Goal: Task Accomplishment & Management: Complete application form

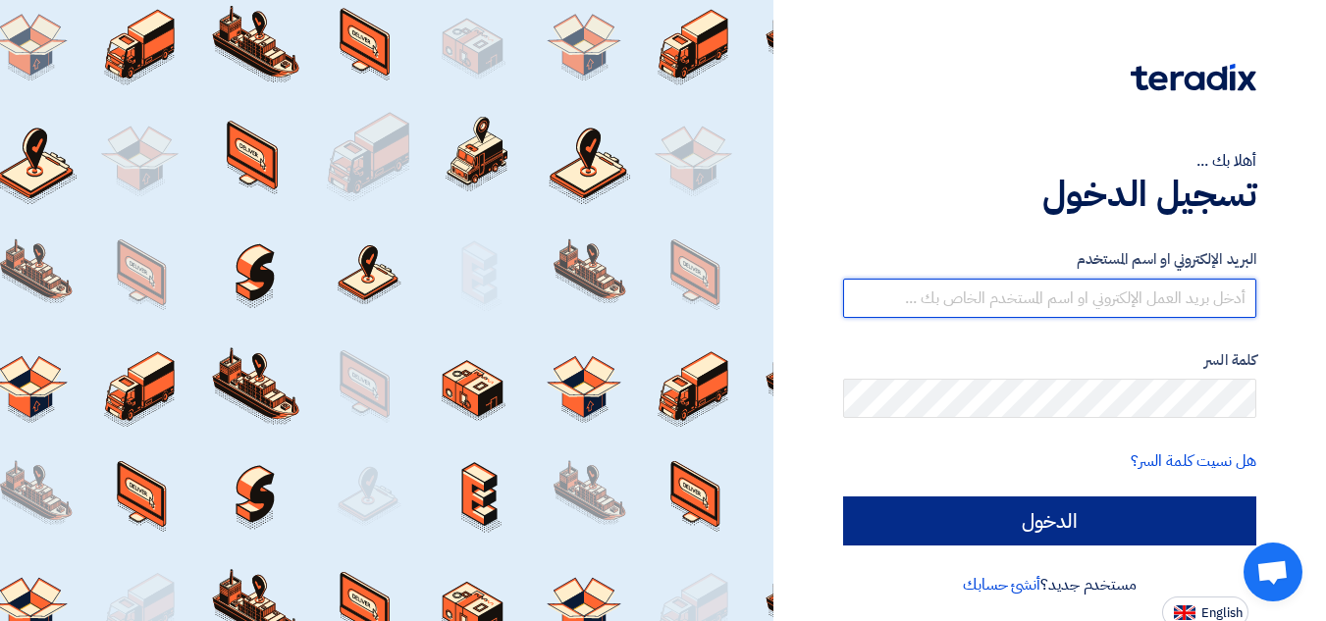
type input "[EMAIL_ADDRESS][DOMAIN_NAME]"
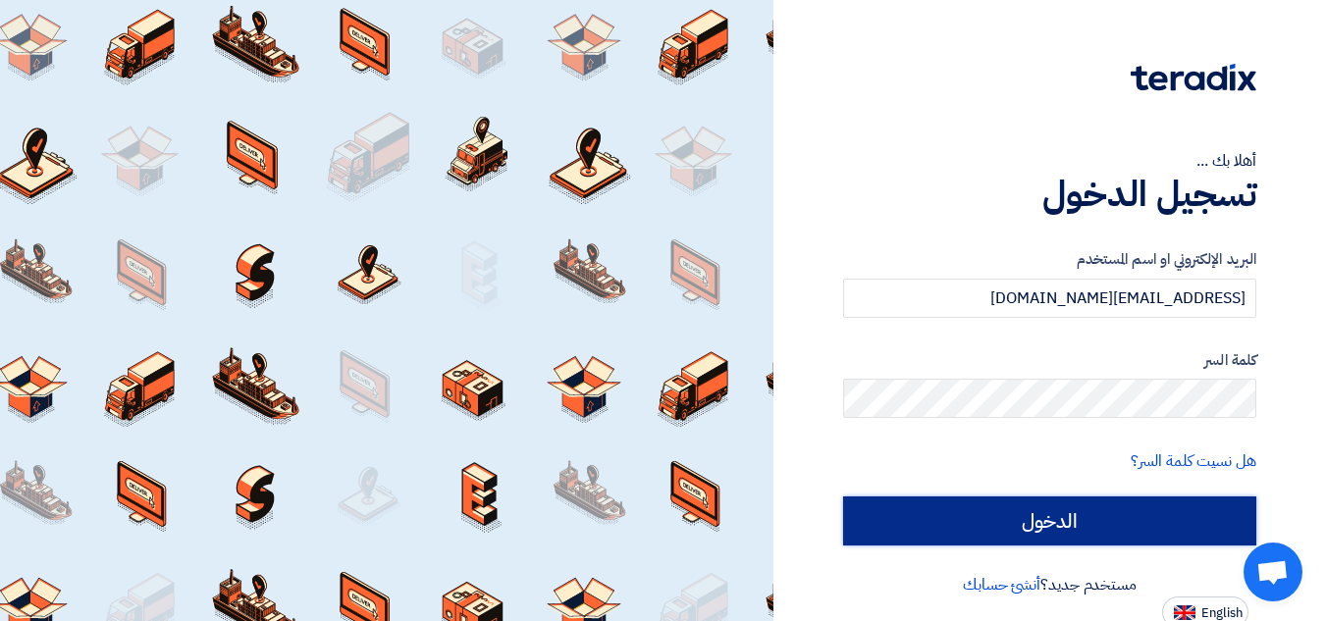
click at [876, 508] on input "الدخول" at bounding box center [1049, 521] width 413 height 49
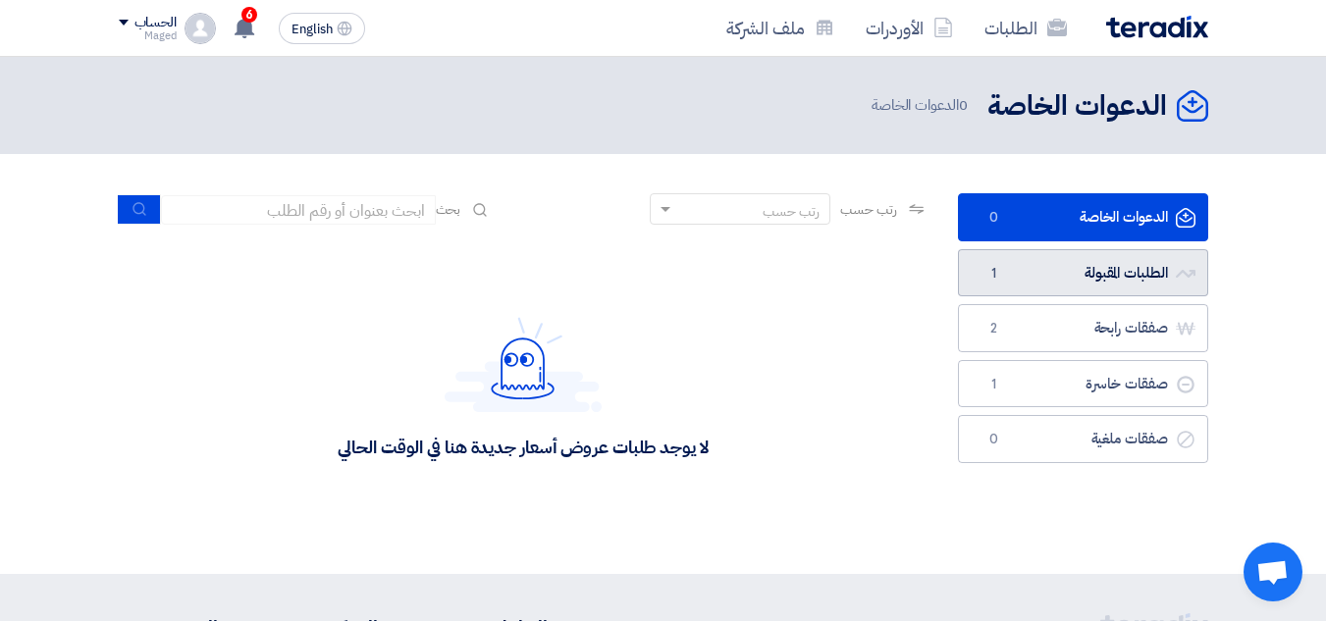
click at [999, 268] on span "1" at bounding box center [995, 274] width 24 height 20
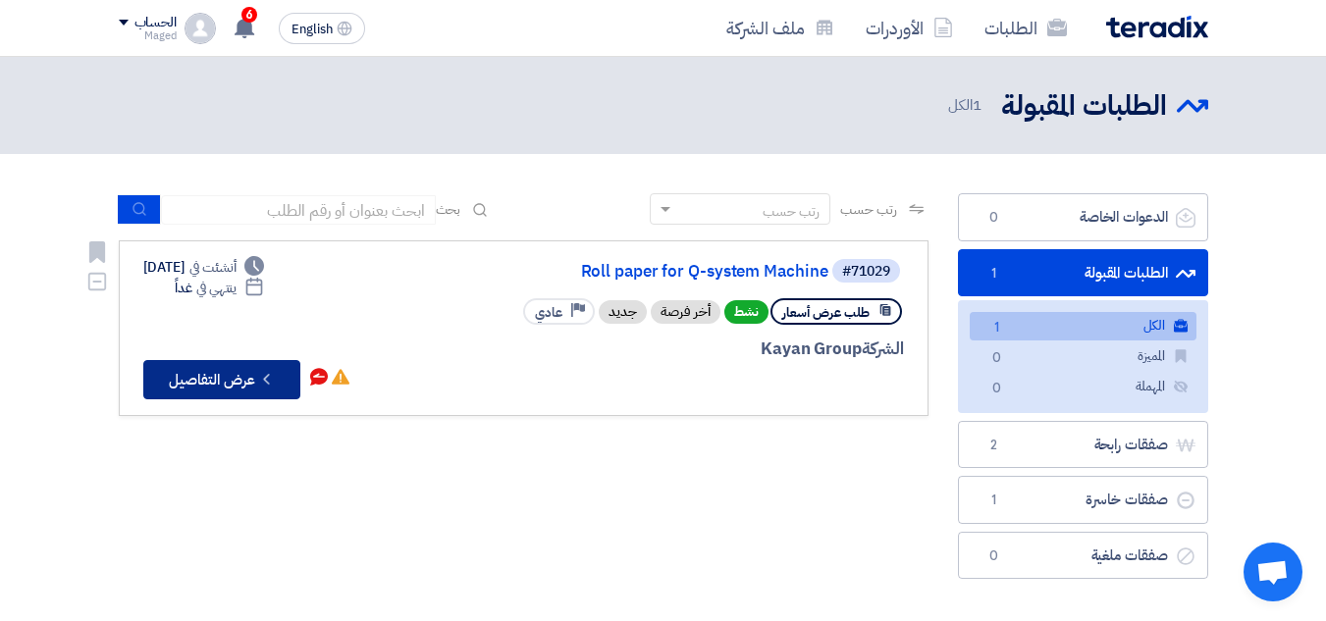
click at [220, 377] on button "Check details عرض التفاصيل" at bounding box center [221, 379] width 157 height 39
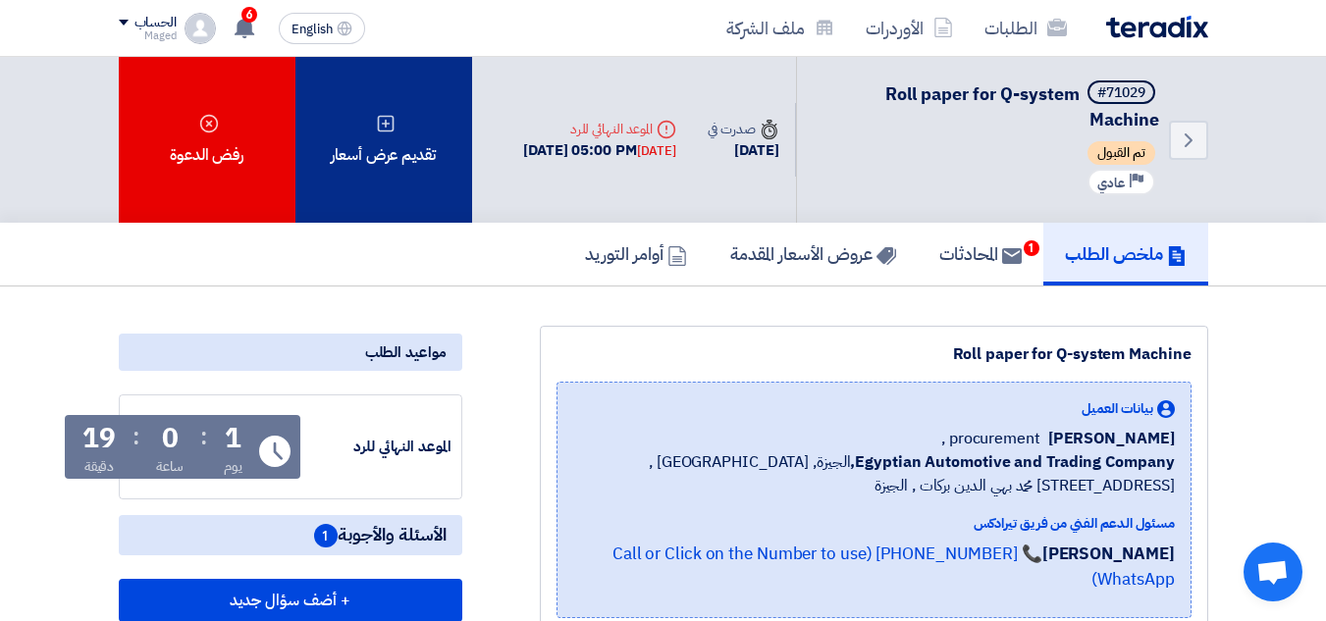
click at [395, 157] on div "تقديم عرض أسعار" at bounding box center [383, 140] width 177 height 166
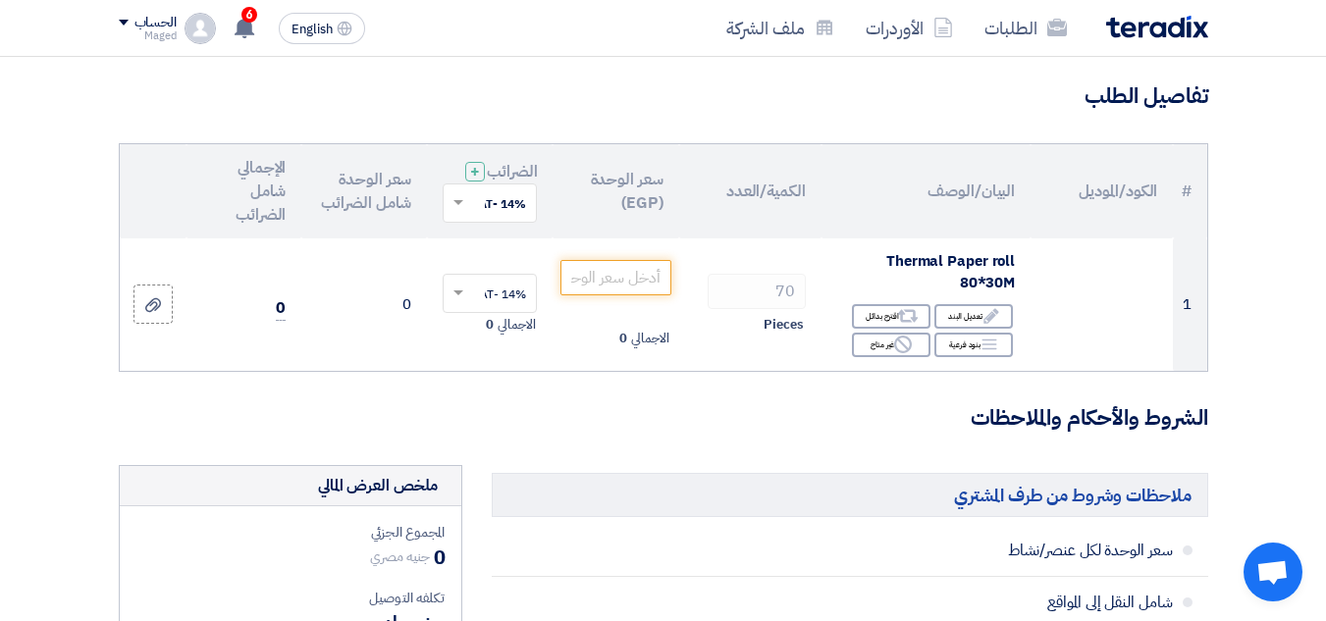
scroll to position [164, 0]
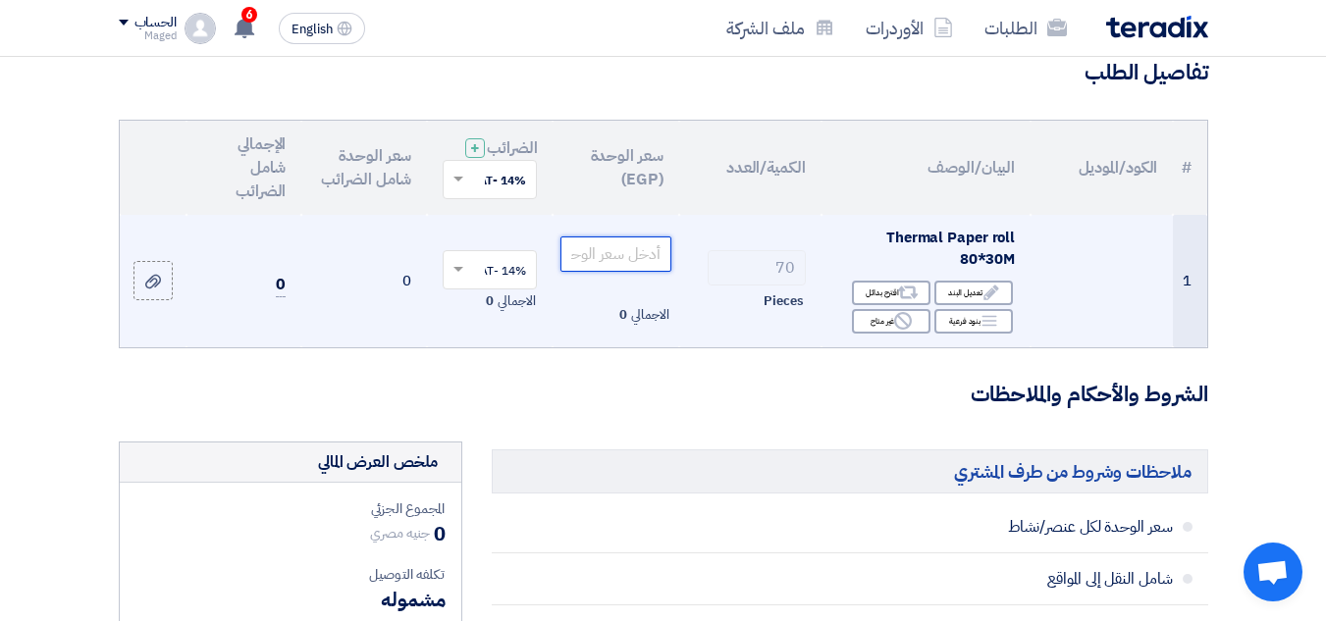
click at [618, 270] on input "number" at bounding box center [615, 254] width 110 height 35
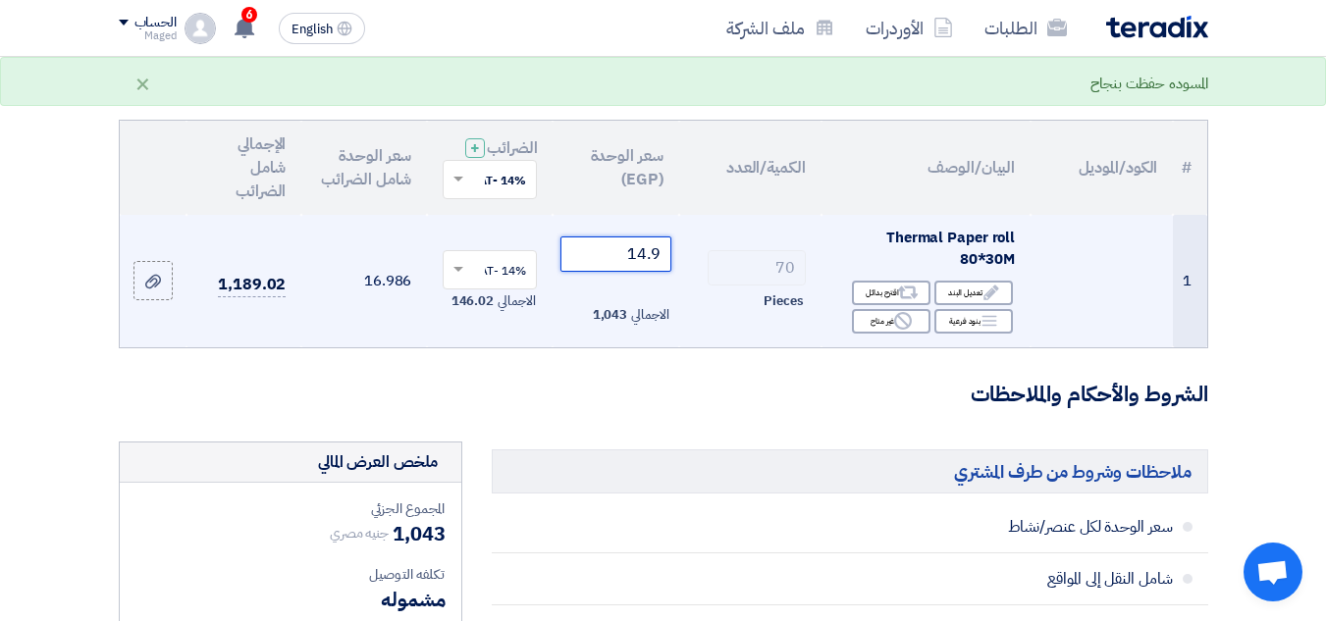
click at [618, 270] on input "14.9" at bounding box center [615, 254] width 110 height 35
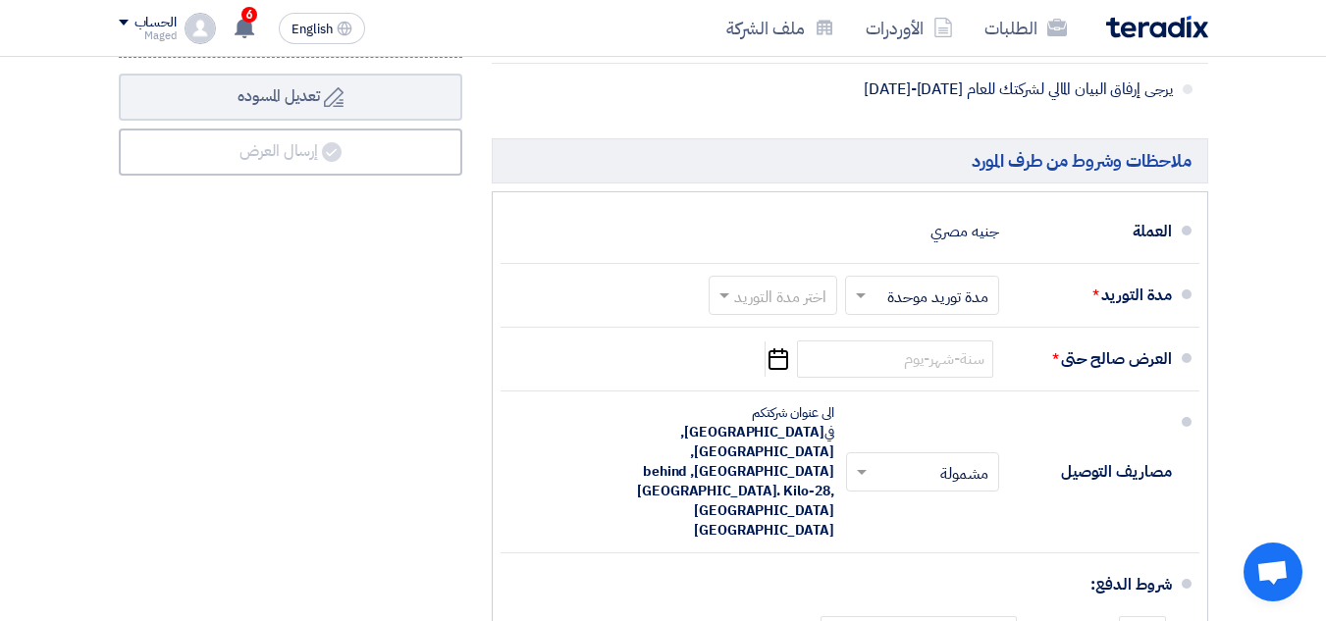
scroll to position [972, 0]
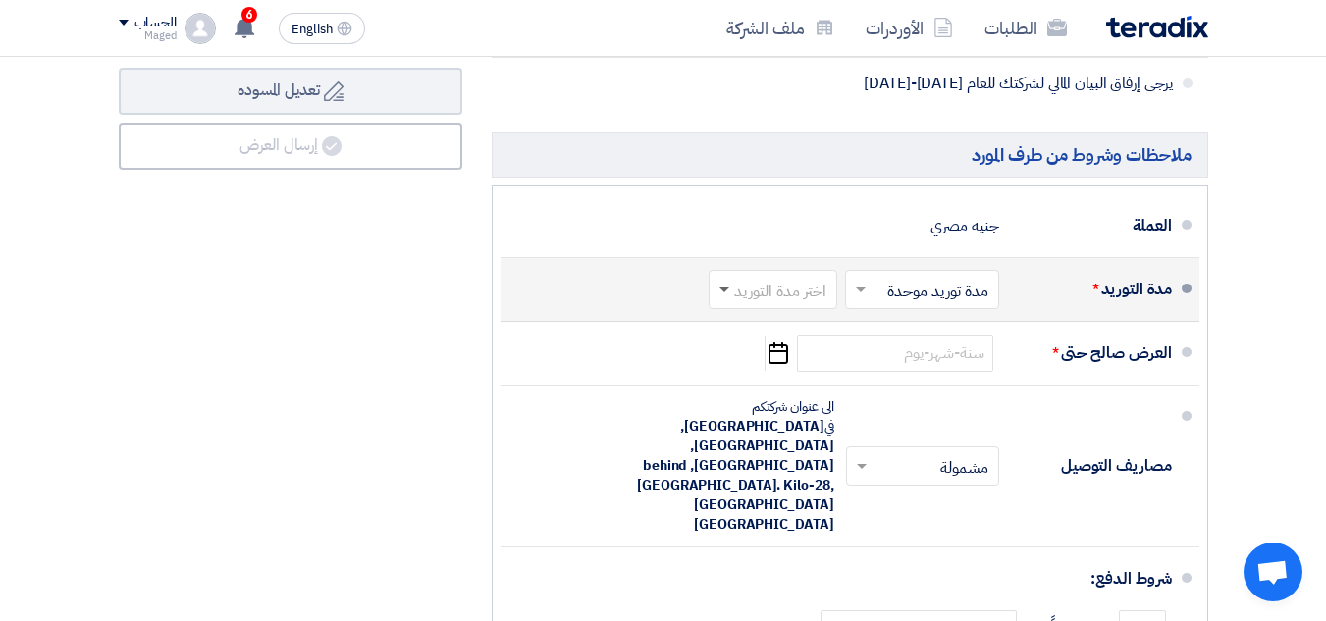
type input "14.9"
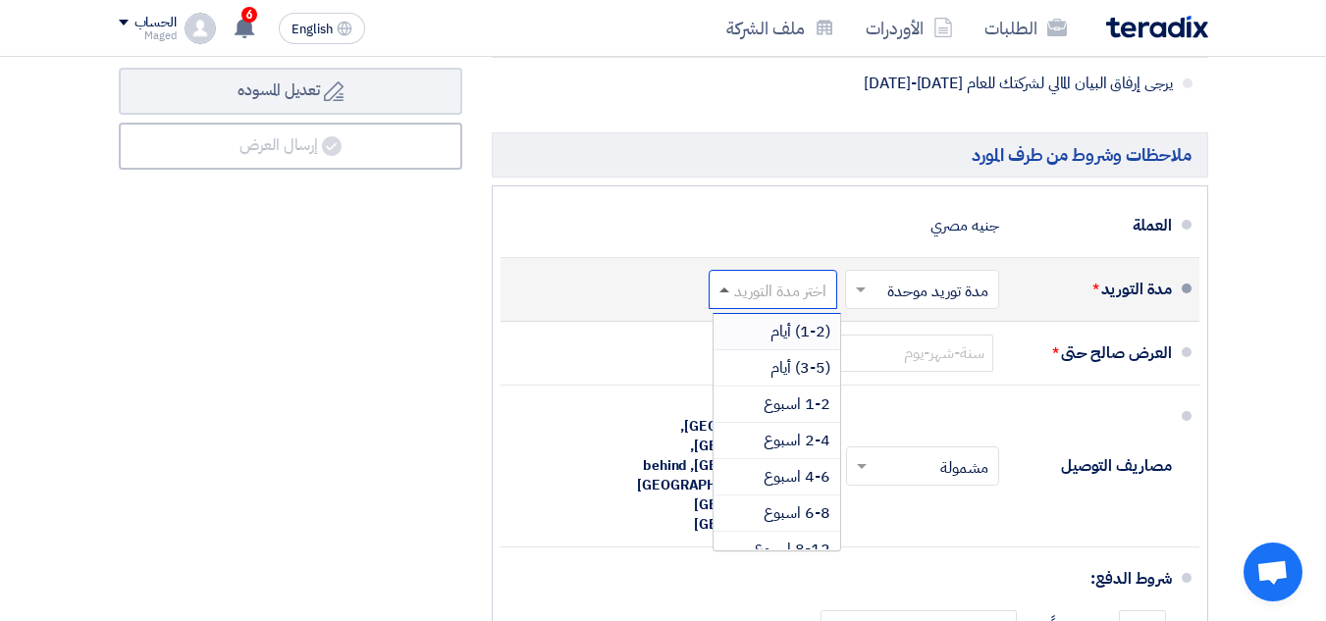
click at [725, 293] on span at bounding box center [724, 290] width 10 height 5
click at [766, 416] on span "1-2 اسبوع" at bounding box center [797, 405] width 67 height 24
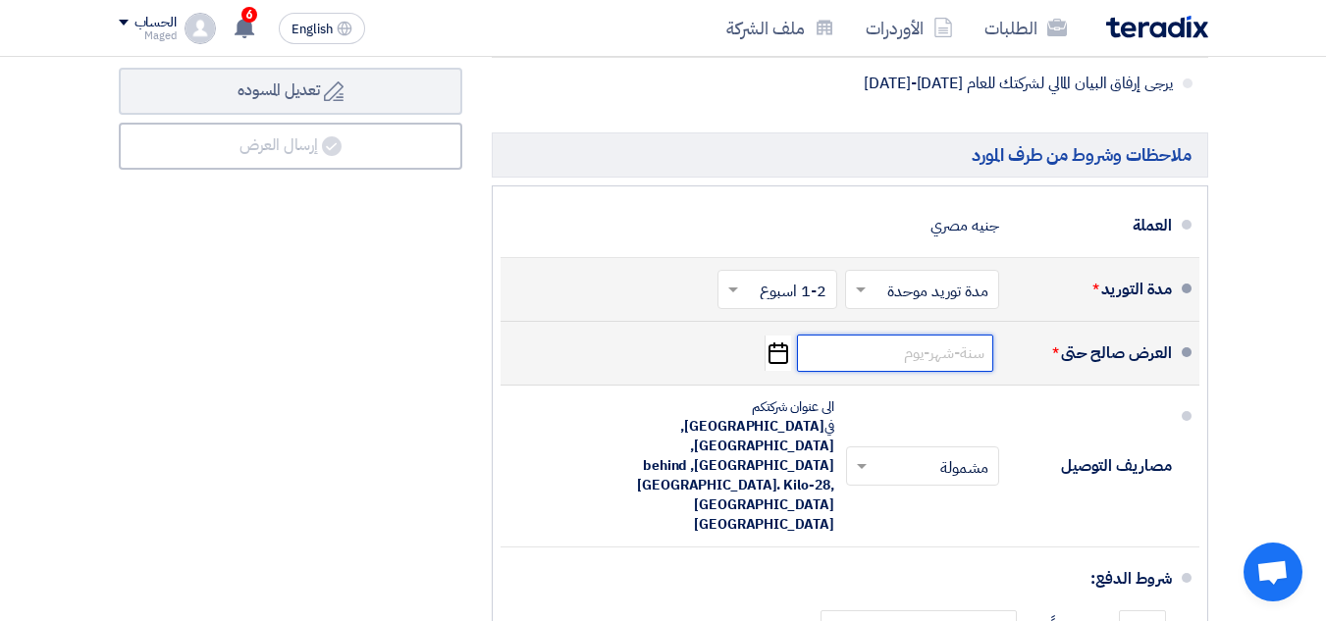
click at [810, 372] on input at bounding box center [895, 353] width 196 height 37
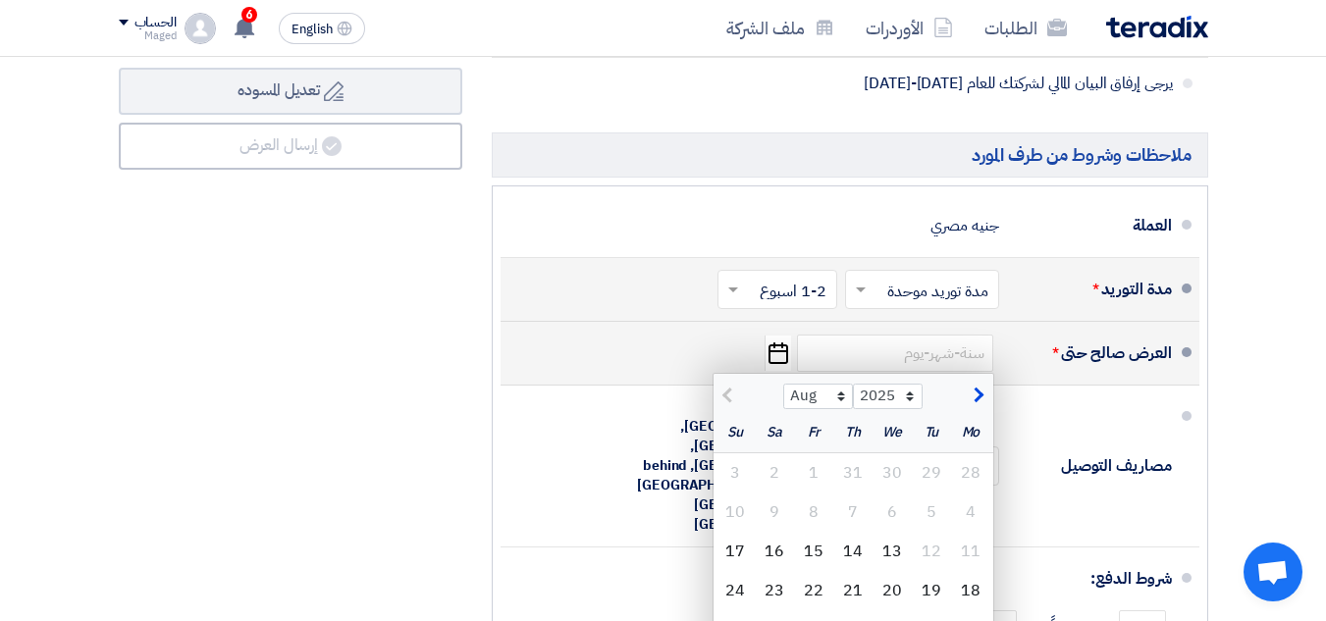
click at [978, 406] on span "button" at bounding box center [976, 396] width 11 height 22
select select "9"
click at [859, 529] on div "11" at bounding box center [852, 512] width 39 height 39
type input "[DATE]"
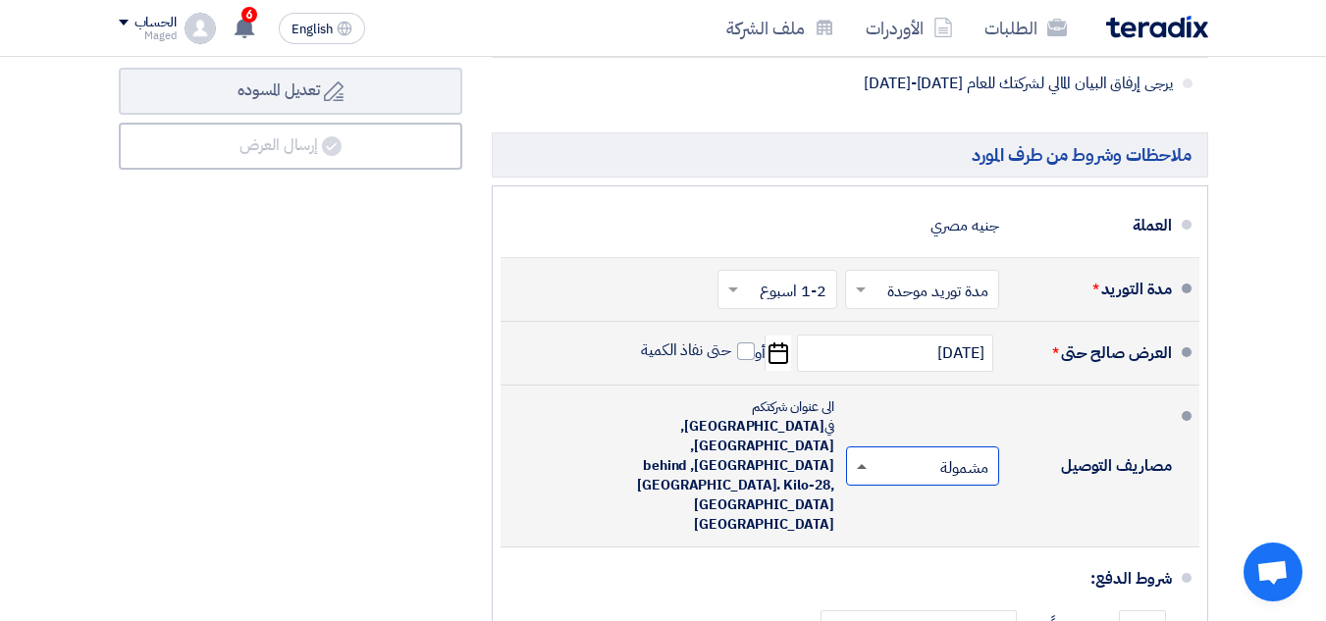
click at [863, 464] on span at bounding box center [862, 466] width 10 height 5
click at [866, 491] on div "مشمولة" at bounding box center [926, 509] width 151 height 36
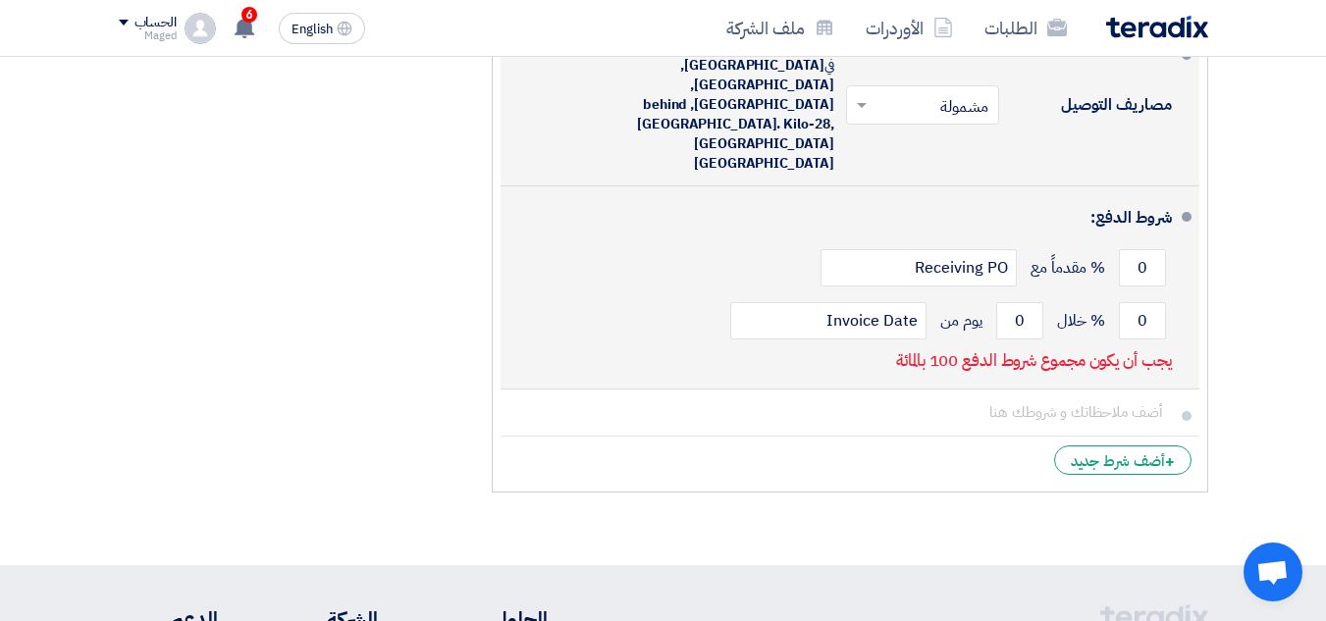
scroll to position [1334, 0]
click at [1018, 301] on input "0" at bounding box center [1019, 319] width 47 height 37
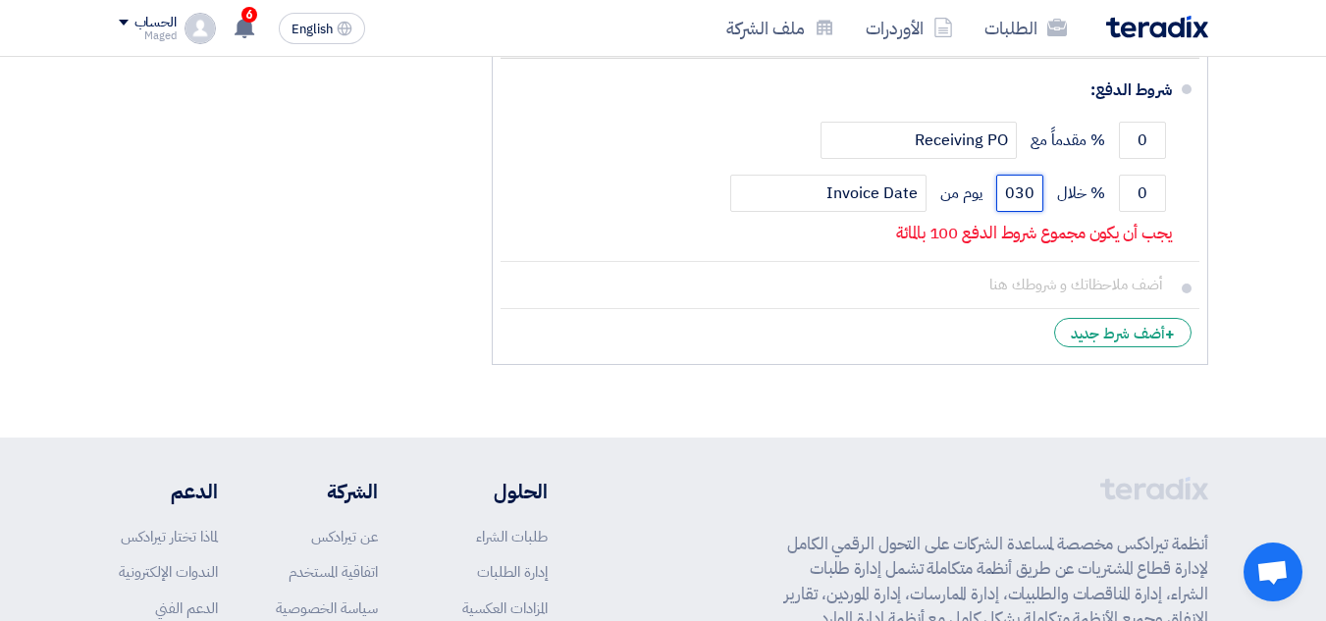
scroll to position [1463, 0]
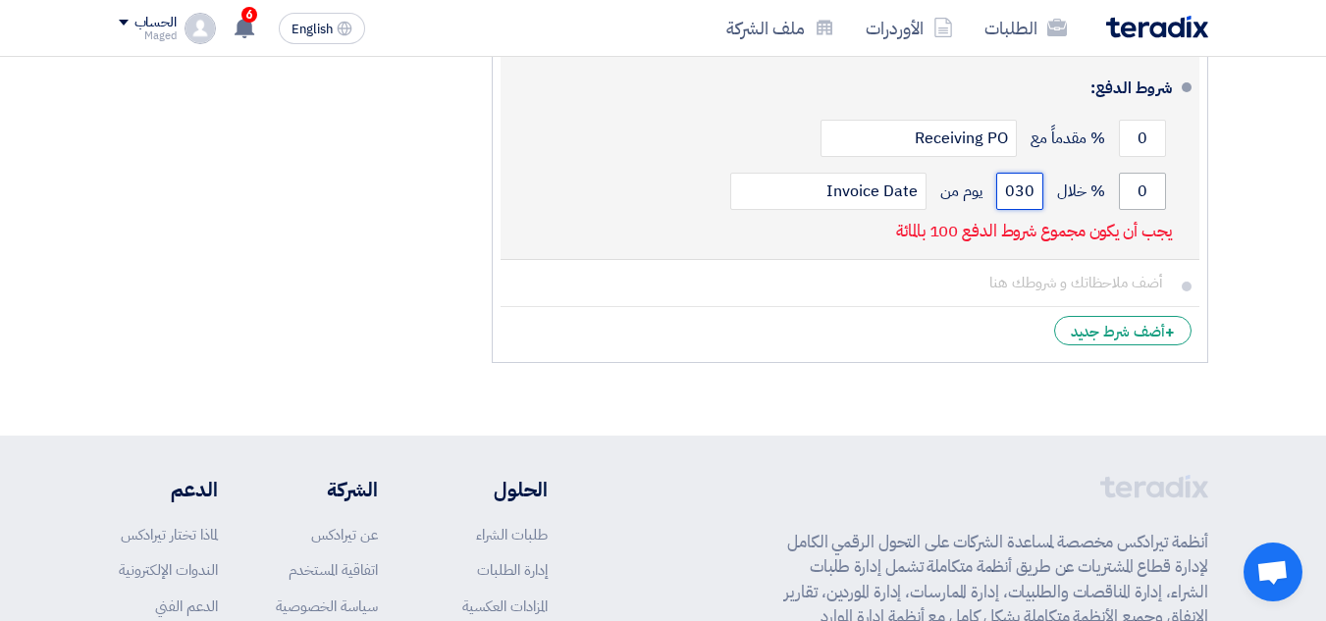
type input "030"
click at [1145, 173] on input "0" at bounding box center [1142, 191] width 47 height 37
click at [1126, 173] on input "00" at bounding box center [1142, 191] width 47 height 37
type input "0"
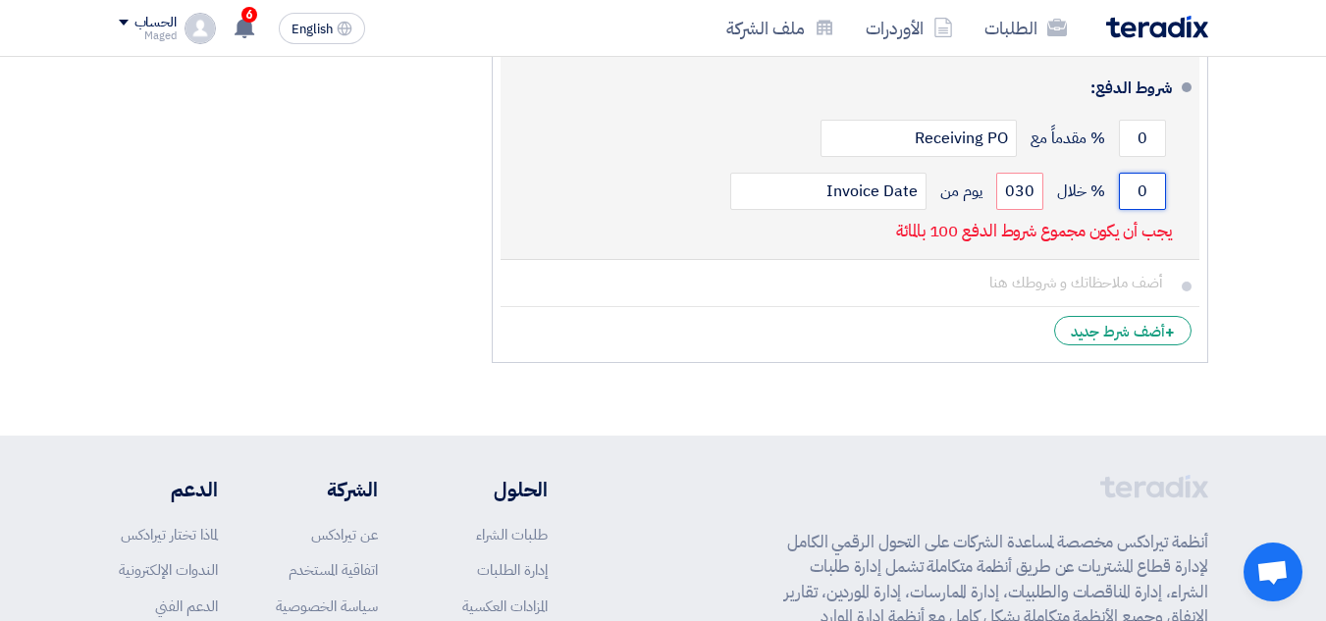
click at [1130, 173] on input "0" at bounding box center [1142, 191] width 47 height 37
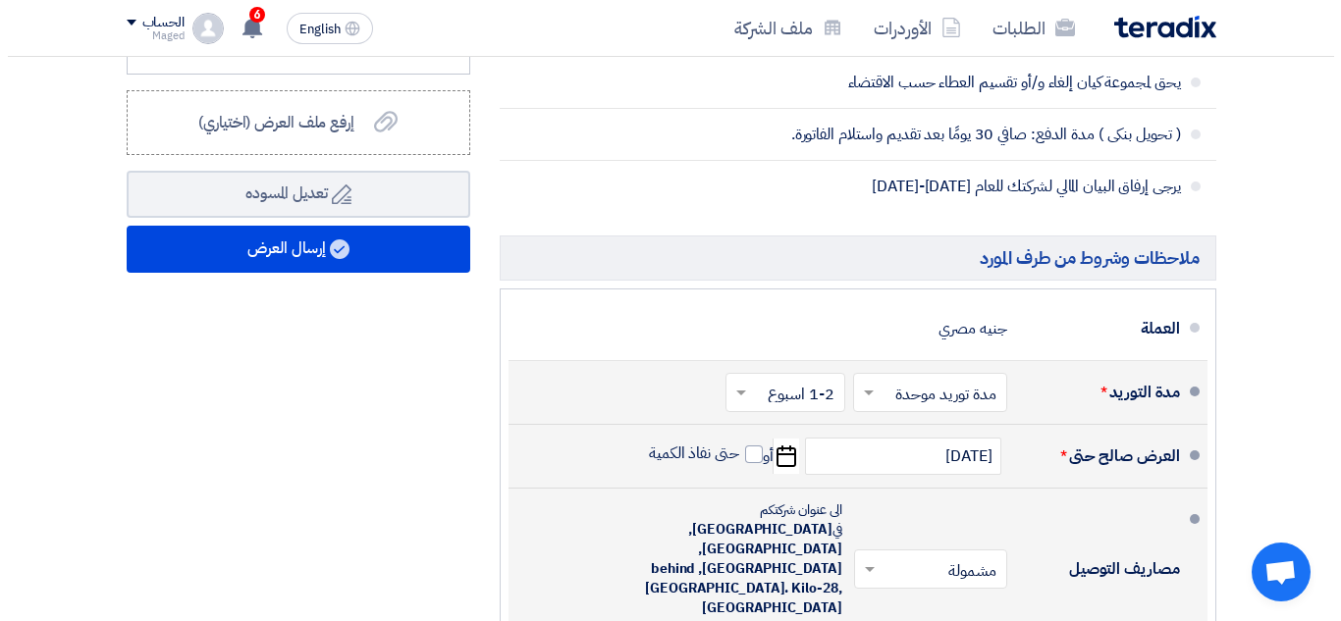
scroll to position [868, 0]
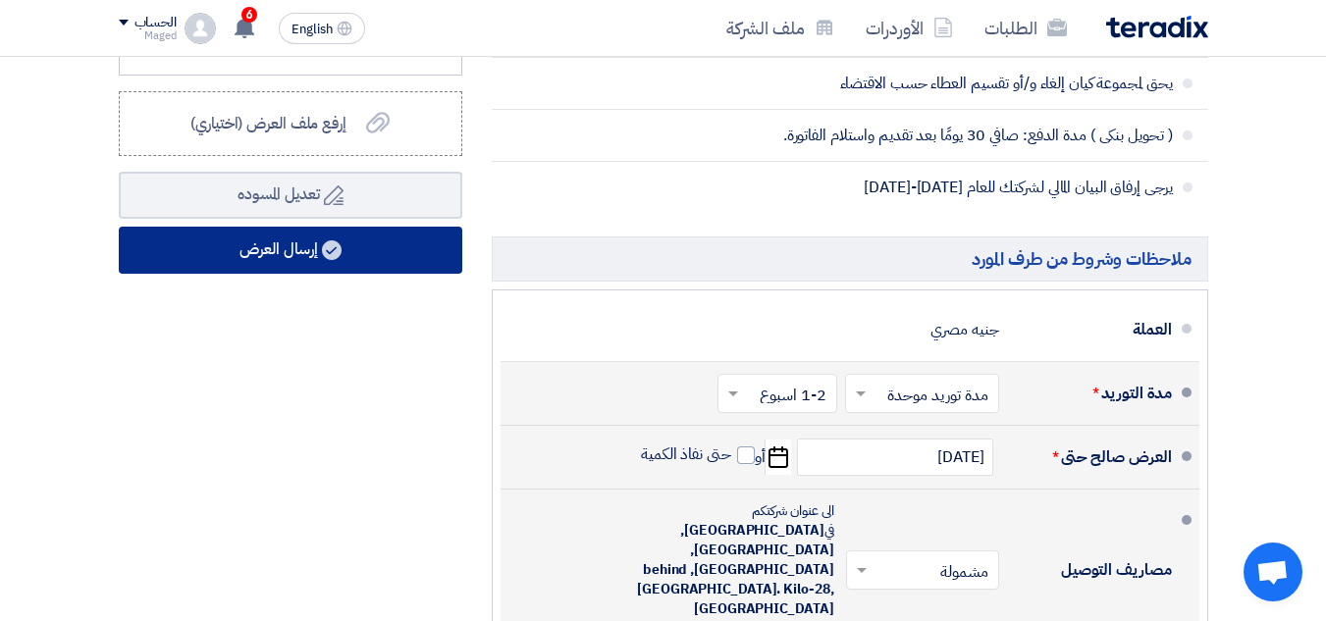
type input "100"
click at [256, 261] on button "إرسال العرض" at bounding box center [291, 250] width 344 height 47
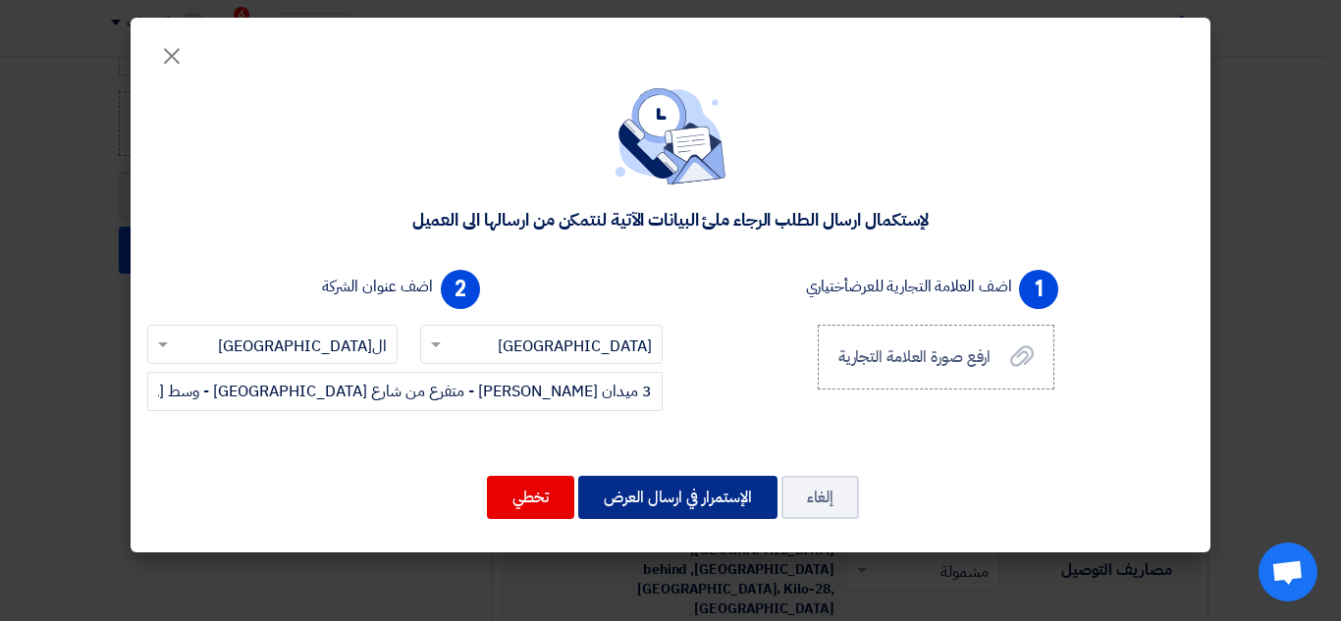
click at [614, 480] on button "الإستمرار في ارسال العرض" at bounding box center [677, 497] width 199 height 43
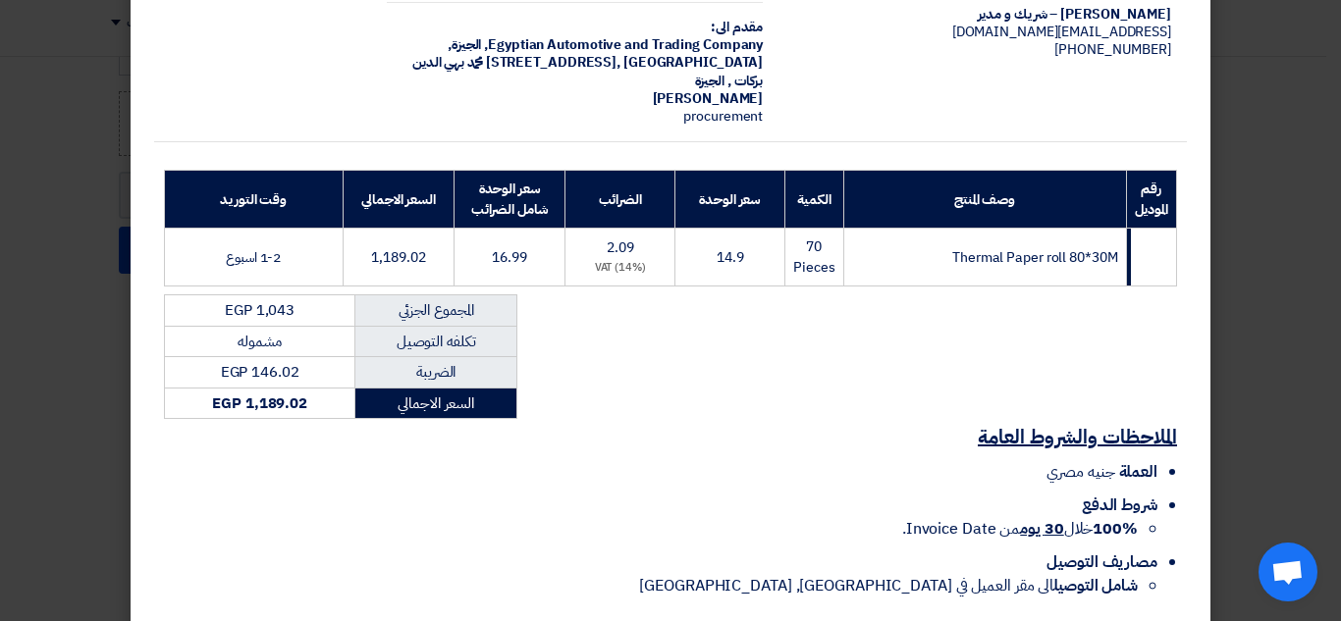
scroll to position [246, 0]
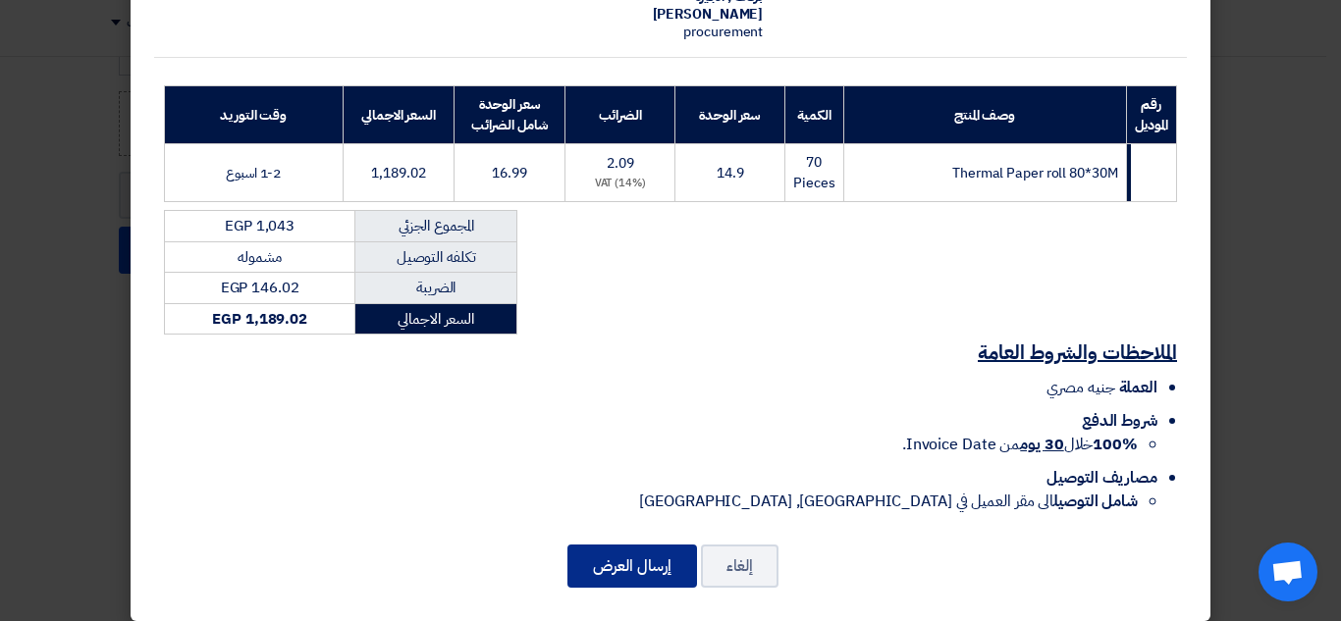
click at [625, 545] on button "إرسال العرض" at bounding box center [632, 566] width 130 height 43
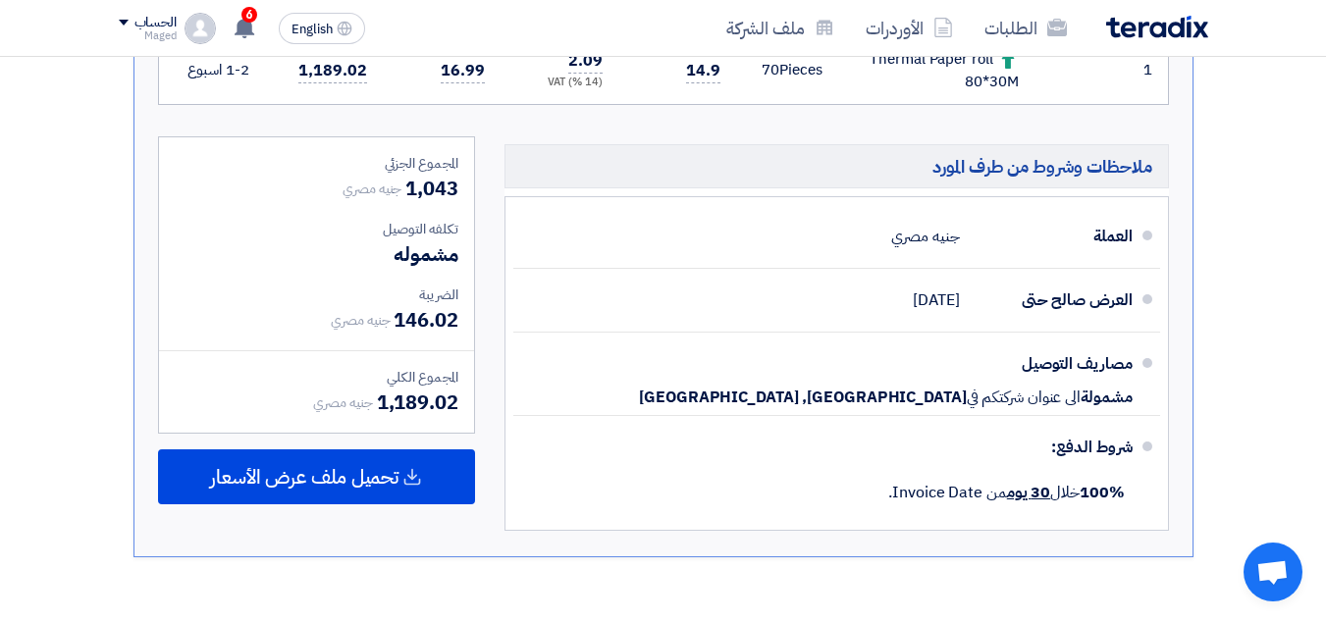
scroll to position [796, 0]
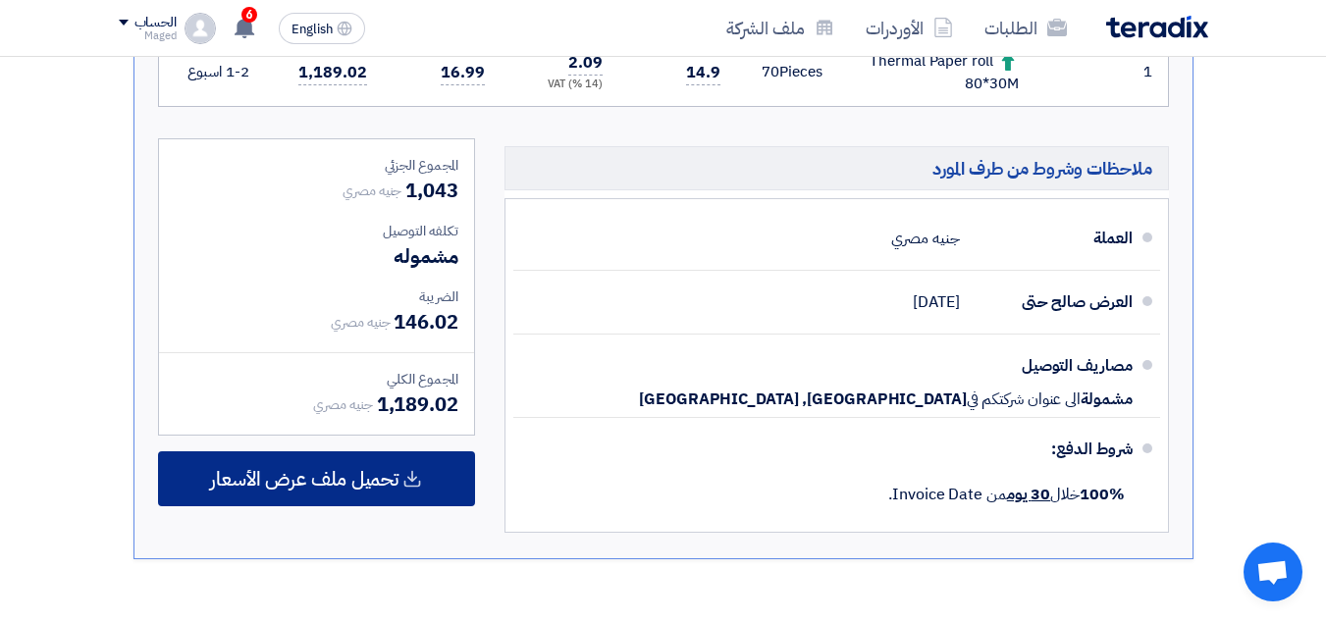
click at [402, 476] on icon at bounding box center [412, 479] width 20 height 20
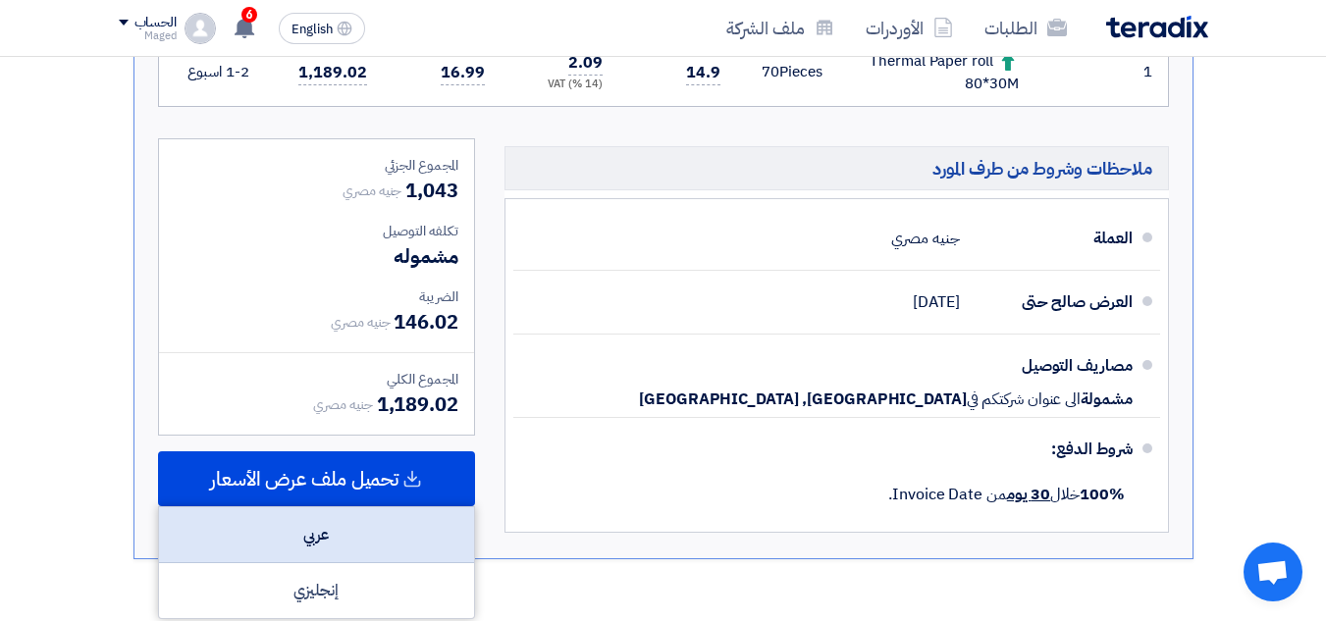
click at [400, 525] on div "عربي" at bounding box center [316, 535] width 315 height 56
